Goal: Information Seeking & Learning: Learn about a topic

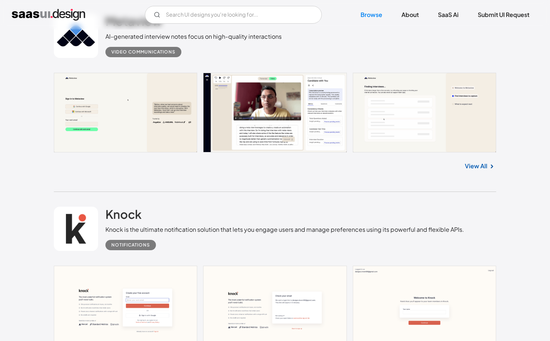
scroll to position [511, 0]
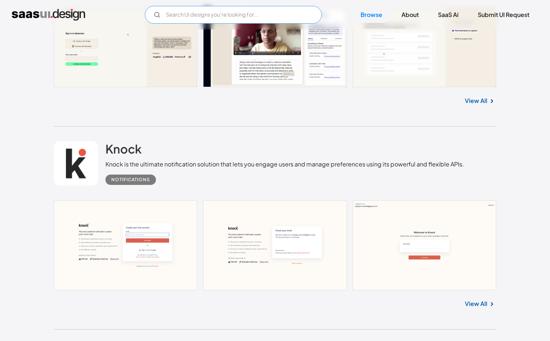
click at [236, 13] on input "Email Form" at bounding box center [233, 15] width 177 height 18
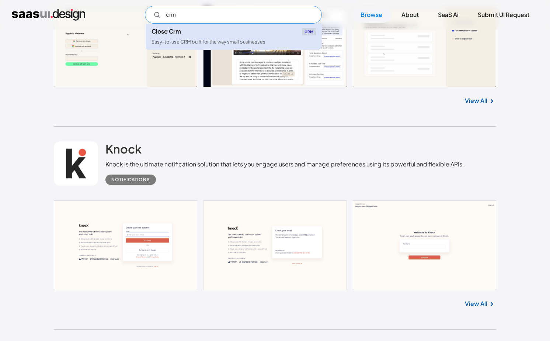
click at [242, 41] on div "Easy-to-use CRM built for the way small businesses" at bounding box center [208, 41] width 114 height 7
type input "crm"
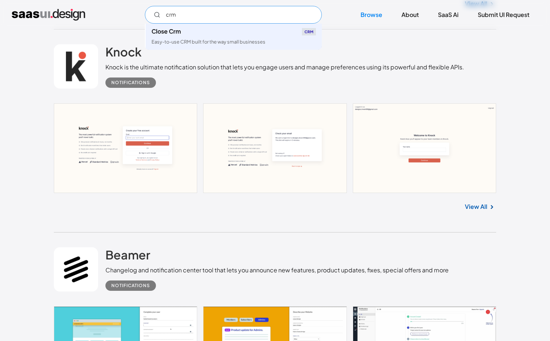
scroll to position [606, 0]
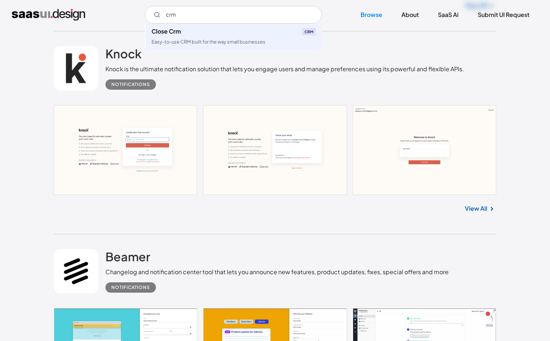
click at [397, 75] on div "Notifications" at bounding box center [284, 81] width 359 height 16
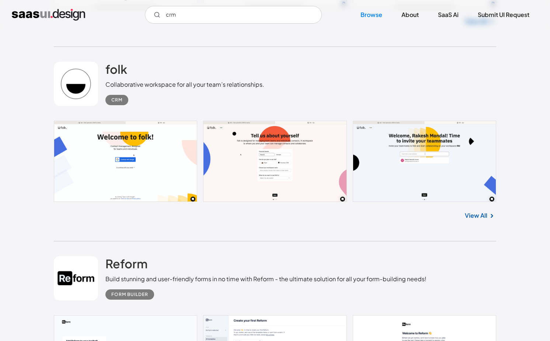
scroll to position [2346, 0]
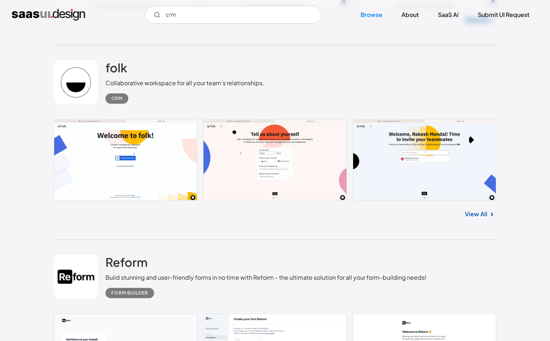
click at [473, 213] on link "View All" at bounding box center [476, 213] width 22 height 9
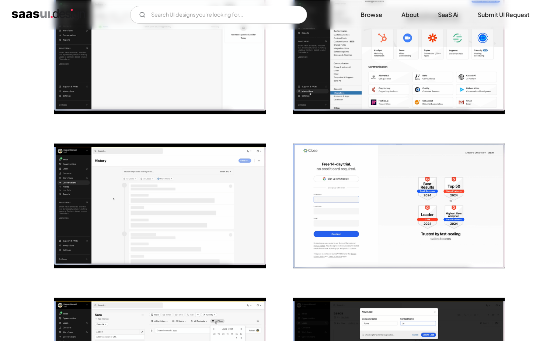
scroll to position [653, 0]
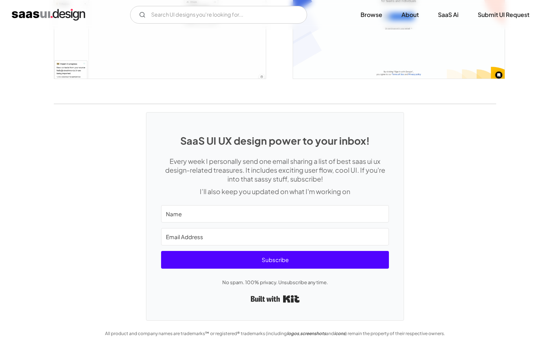
scroll to position [1256, 0]
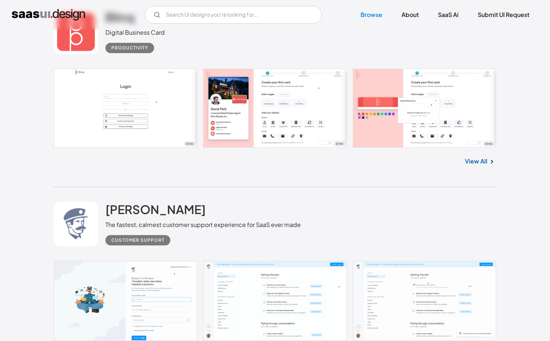
scroll to position [2987, 0]
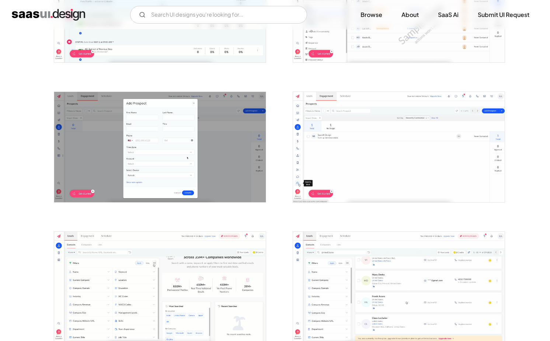
scroll to position [830, 0]
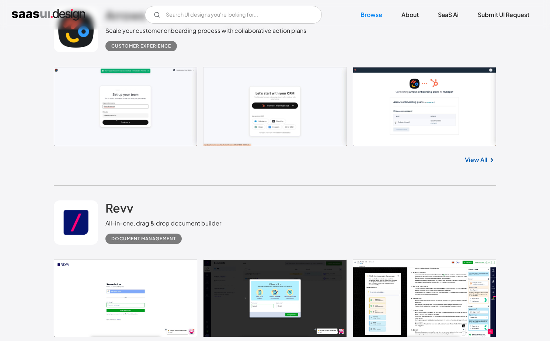
scroll to position [4134, 0]
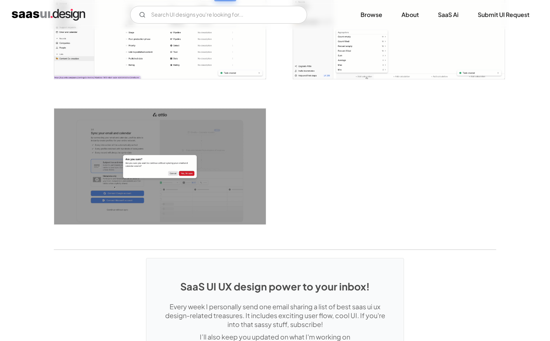
scroll to position [1956, 0]
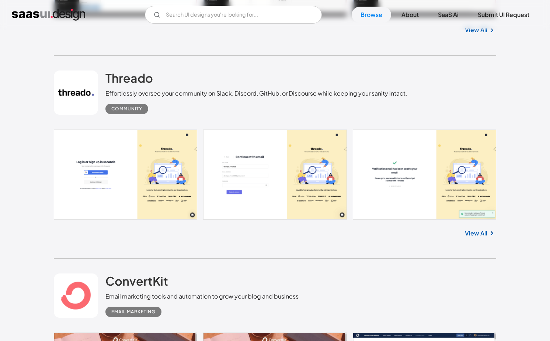
scroll to position [13435, 0]
